Goal: Task Accomplishment & Management: Manage account settings

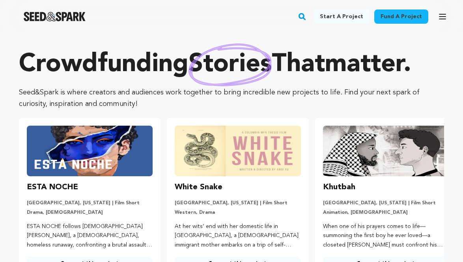
click at [443, 17] on icon "button" at bounding box center [442, 16] width 6 height 5
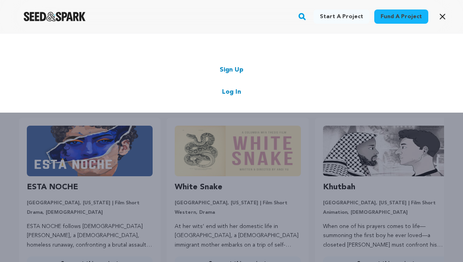
click at [233, 93] on link "Log In" at bounding box center [231, 91] width 19 height 9
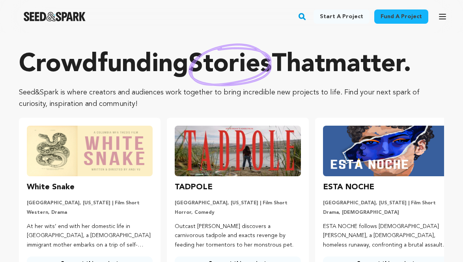
click at [445, 16] on icon "button" at bounding box center [442, 16] width 9 height 9
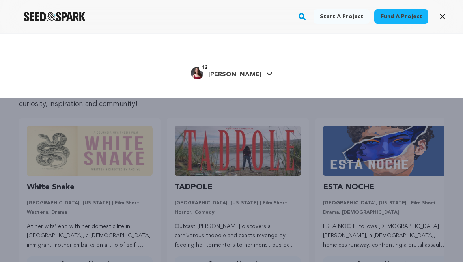
click at [246, 79] on h4 "[PERSON_NAME]" at bounding box center [234, 74] width 53 height 9
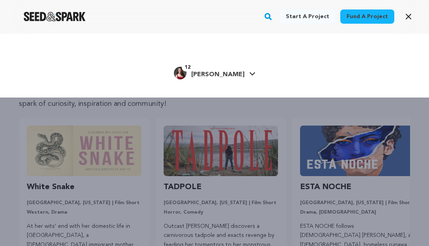
click at [408, 15] on icon "button" at bounding box center [408, 16] width 5 height 5
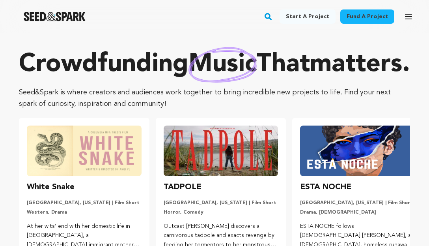
click at [408, 15] on icon "button" at bounding box center [408, 16] width 9 height 9
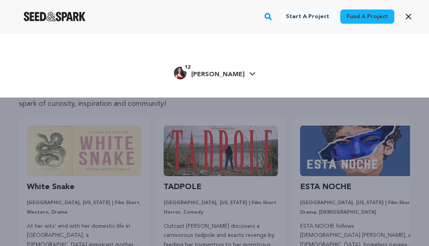
click at [235, 72] on link "12 Hannah H. Hannah H." at bounding box center [215, 72] width 82 height 14
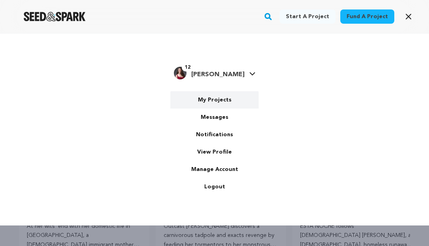
click at [222, 105] on link "My Projects" at bounding box center [214, 99] width 88 height 17
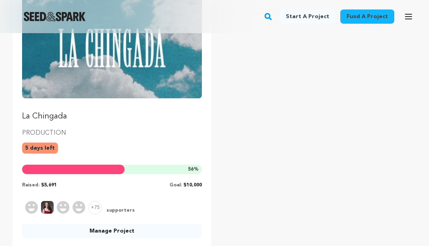
scroll to position [123, 0]
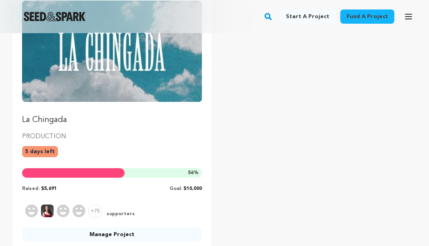
click at [124, 101] on img "Fund La Chingada" at bounding box center [112, 51] width 180 height 101
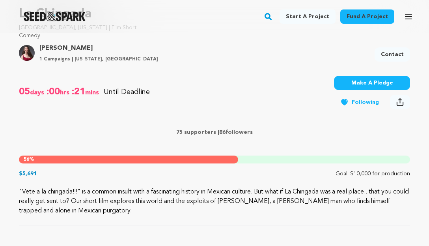
scroll to position [312, 0]
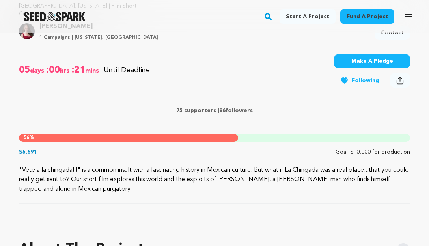
click at [129, 166] on p ""Vete a la chingada!!!" is a common insult with a fascinating history in Mexica…" at bounding box center [214, 179] width 391 height 28
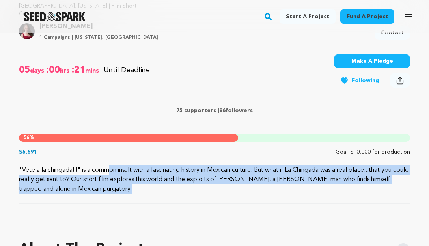
click at [130, 156] on div "La Chingada El Paso, Texas | Film Short Comedy Project By Hannah Hollandbyrd 1 …" at bounding box center [214, 86] width 391 height 233
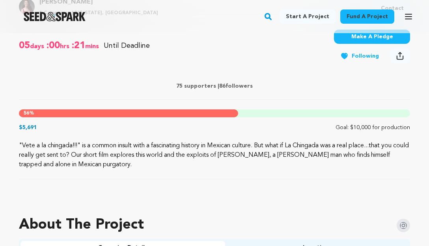
scroll to position [337, 0]
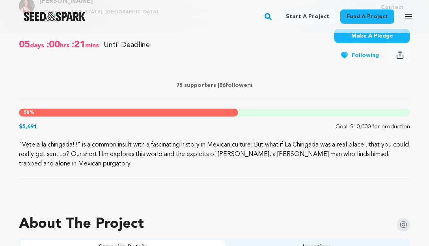
click at [130, 156] on p ""Vete a la chingada!!!" is a common insult with a fascinating history in Mexica…" at bounding box center [214, 154] width 391 height 28
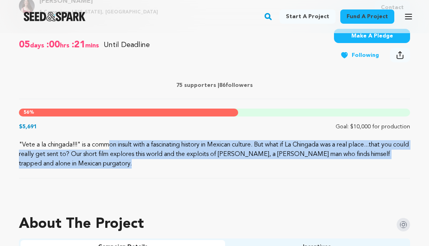
click at [131, 161] on p ""Vete a la chingada!!!" is a common insult with a fascinating history in Mexica…" at bounding box center [214, 154] width 391 height 28
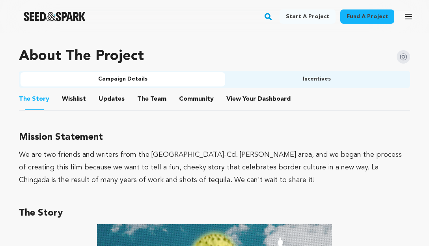
scroll to position [506, 0]
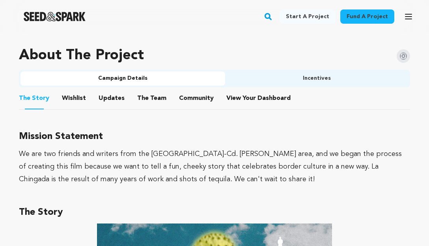
click at [135, 174] on div "We are two friends and writers from the El Paso-Cd. Juárez area, and we began t…" at bounding box center [214, 167] width 391 height 38
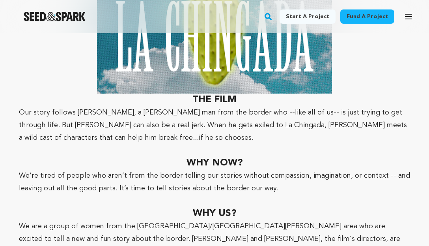
scroll to position [764, 0]
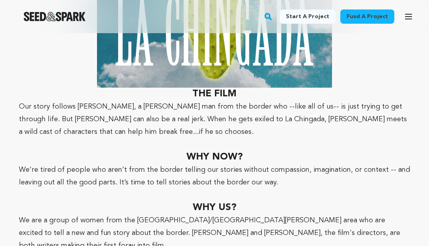
click at [133, 186] on p "We’re tired of people who aren’t from the border telling our stories without co…" at bounding box center [214, 175] width 391 height 25
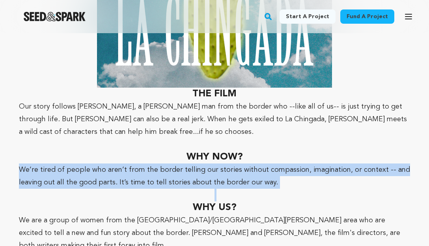
click at [133, 186] on p "We’re tired of people who aren’t from the border telling our stories without co…" at bounding box center [214, 175] width 391 height 25
click at [129, 195] on p at bounding box center [214, 195] width 391 height 13
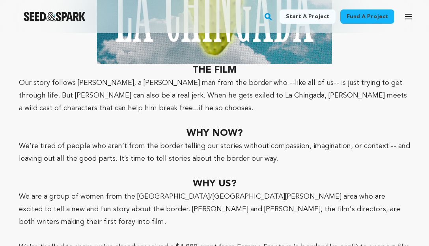
scroll to position [792, 0]
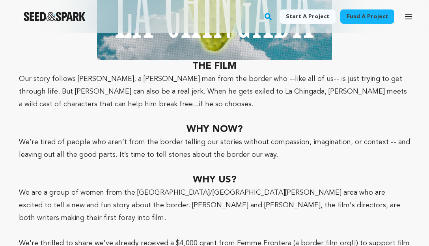
click at [129, 194] on p "We are a group of women from the El Paso/Ciudad Juárez area who are excited to …" at bounding box center [214, 205] width 391 height 38
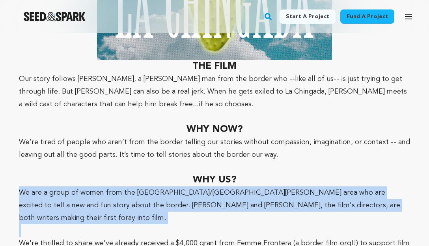
click at [129, 194] on p "We are a group of women from the El Paso/Ciudad Juárez area who are excited to …" at bounding box center [214, 205] width 391 height 38
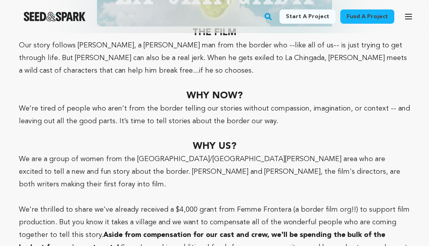
scroll to position [831, 0]
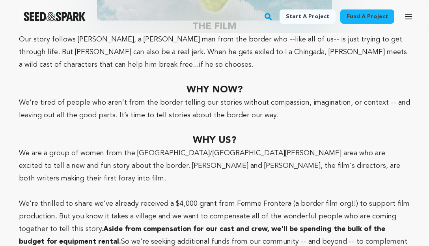
click at [129, 197] on p "We're thrilled to share we've already received a $4,000 grant from Femme Fronte…" at bounding box center [214, 228] width 391 height 63
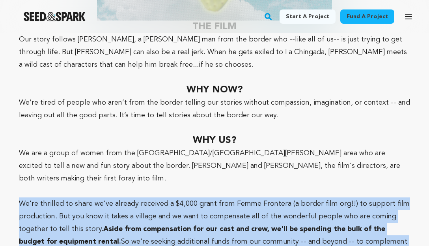
click at [129, 197] on p "We're thrilled to share we've already received a $4,000 grant from Femme Fronte…" at bounding box center [214, 228] width 391 height 63
click at [131, 200] on p "We're thrilled to share we've already received a $4,000 grant from Femme Fronte…" at bounding box center [214, 228] width 391 height 63
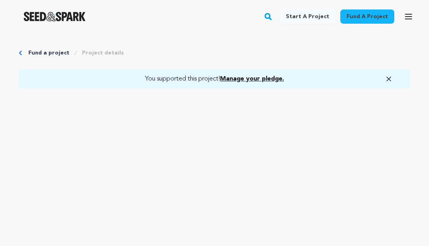
scroll to position [0, 0]
click at [275, 79] on span "Manage your pledge." at bounding box center [252, 79] width 64 height 6
